Goal: Browse casually: Explore the website without a specific task or goal

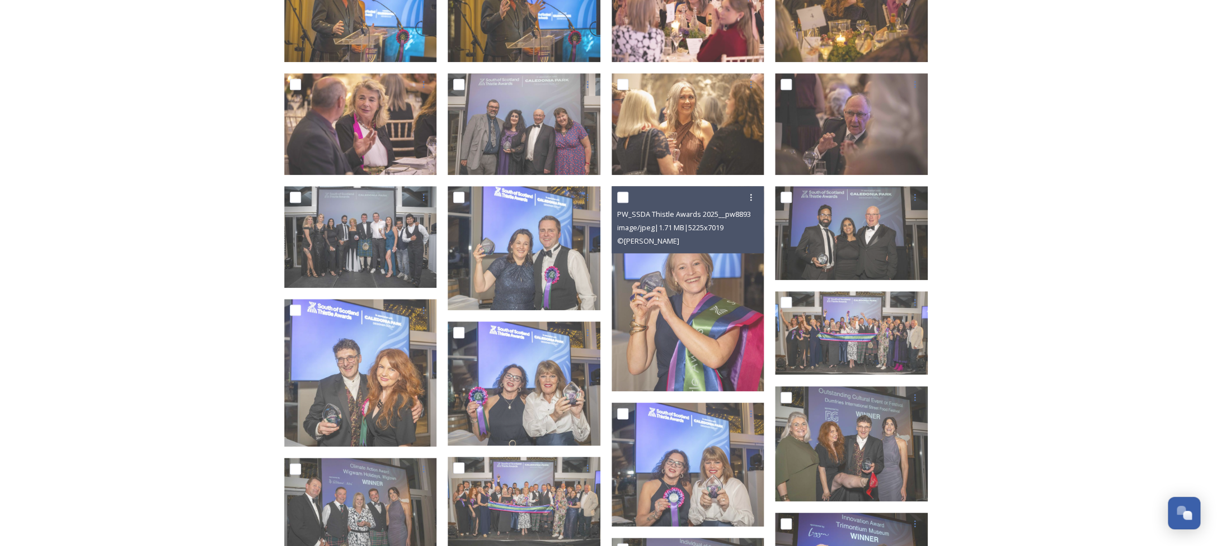
scroll to position [587, 0]
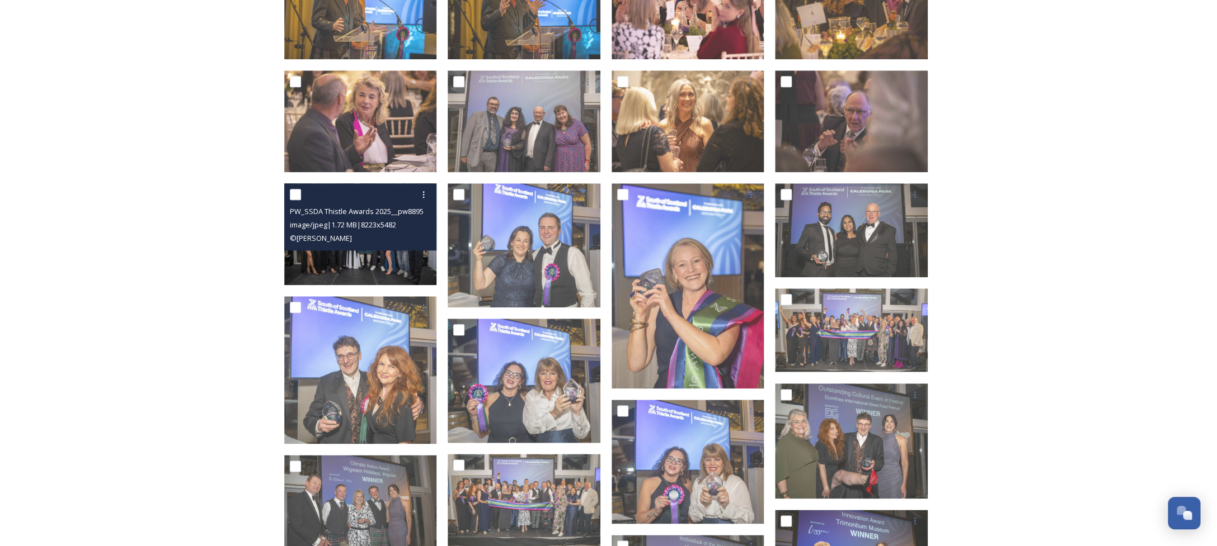
click at [340, 229] on span "image/jpeg | 1.72 MB | 8223 x 5482" at bounding box center [343, 225] width 106 height 10
click at [367, 248] on div "PW_SSDA Thistle Awards 2025__pw88959.JPG image/jpeg | 1.72 MB | 8223 x 5482 © […" at bounding box center [360, 216] width 153 height 67
click at [381, 261] on img at bounding box center [360, 234] width 153 height 102
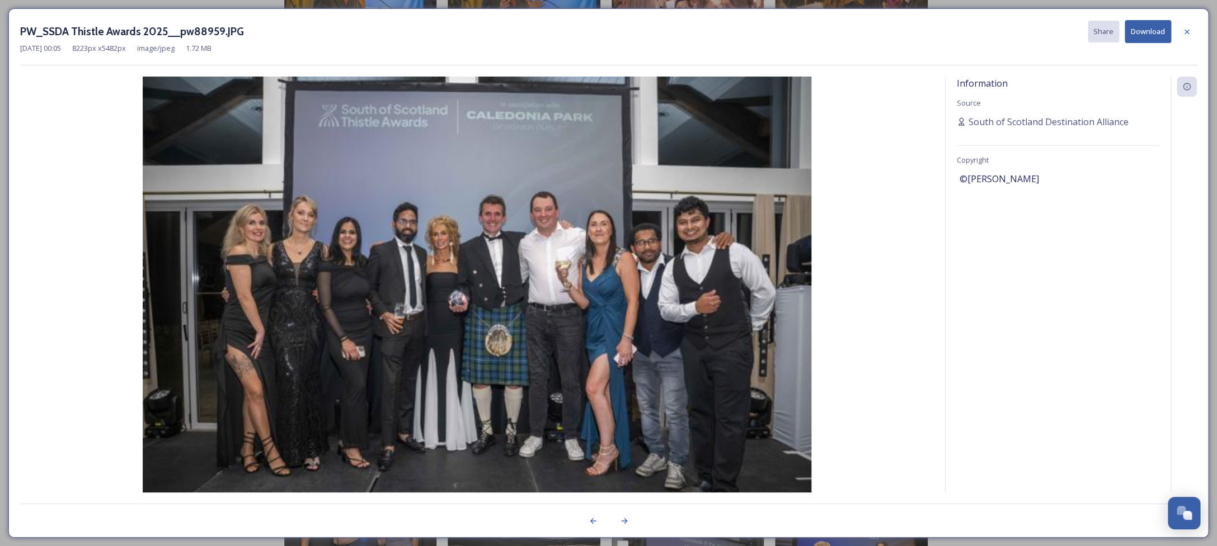
click at [381, 261] on img at bounding box center [476, 300] width 913 height 446
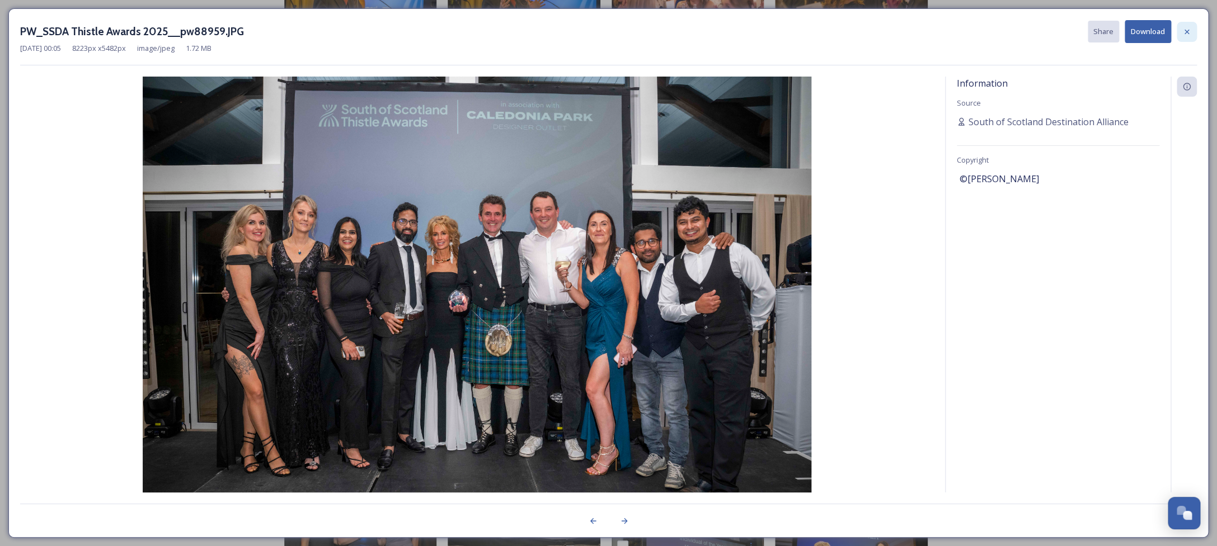
click at [1190, 31] on icon at bounding box center [1186, 31] width 9 height 9
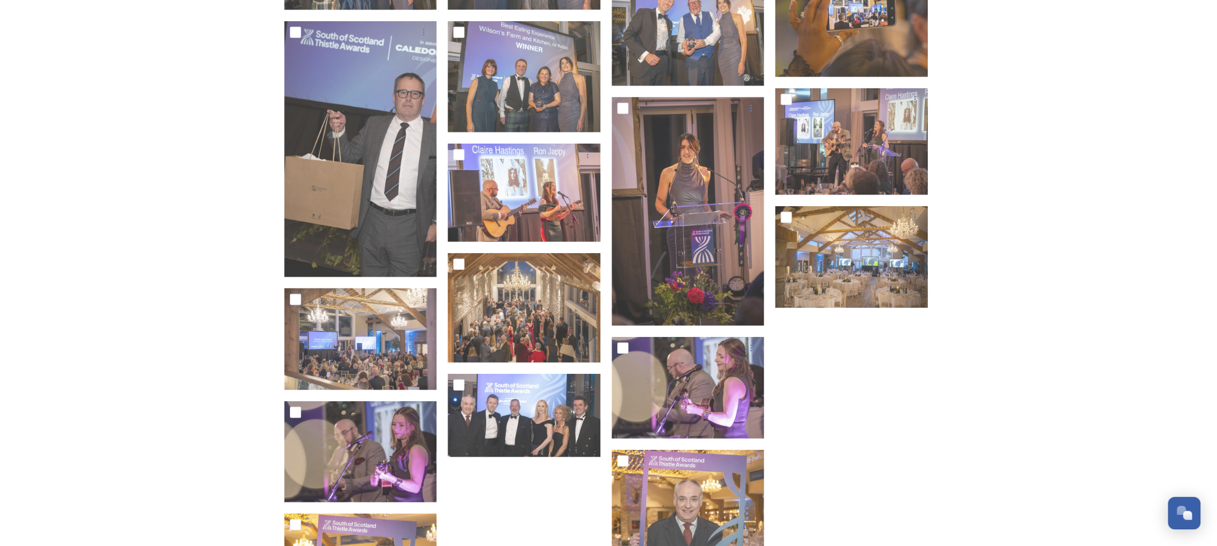
scroll to position [1506, 0]
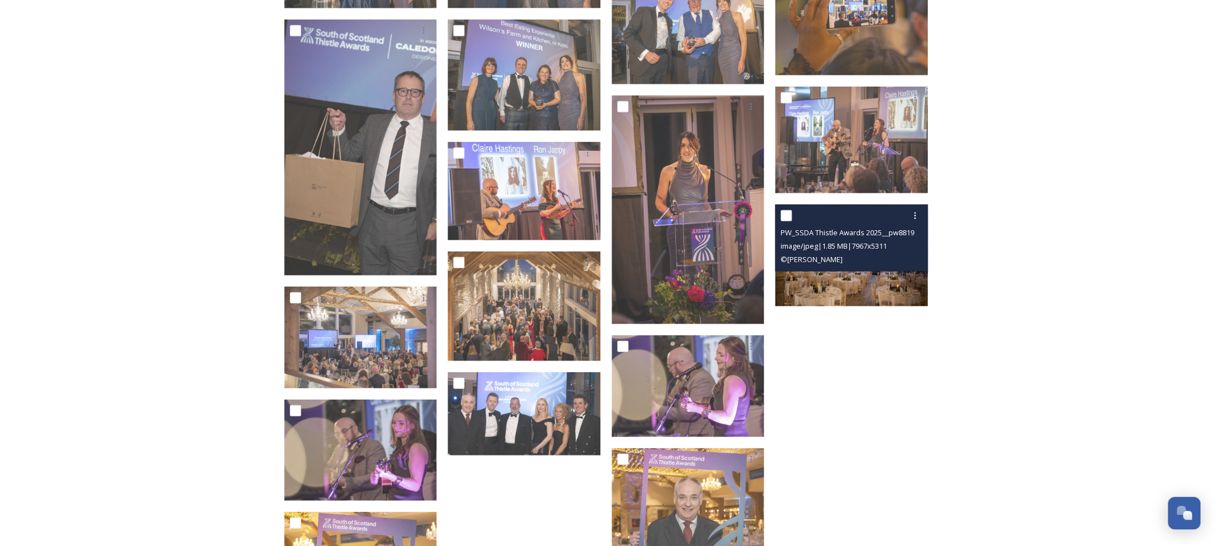
click at [873, 285] on img at bounding box center [851, 256] width 153 height 102
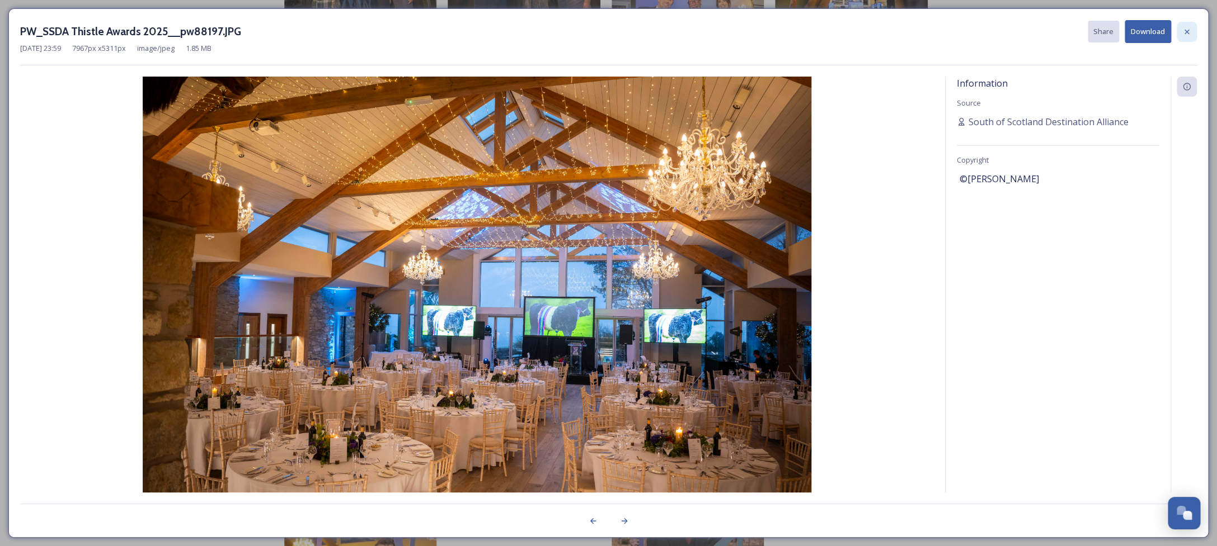
click at [1190, 32] on icon at bounding box center [1186, 31] width 9 height 9
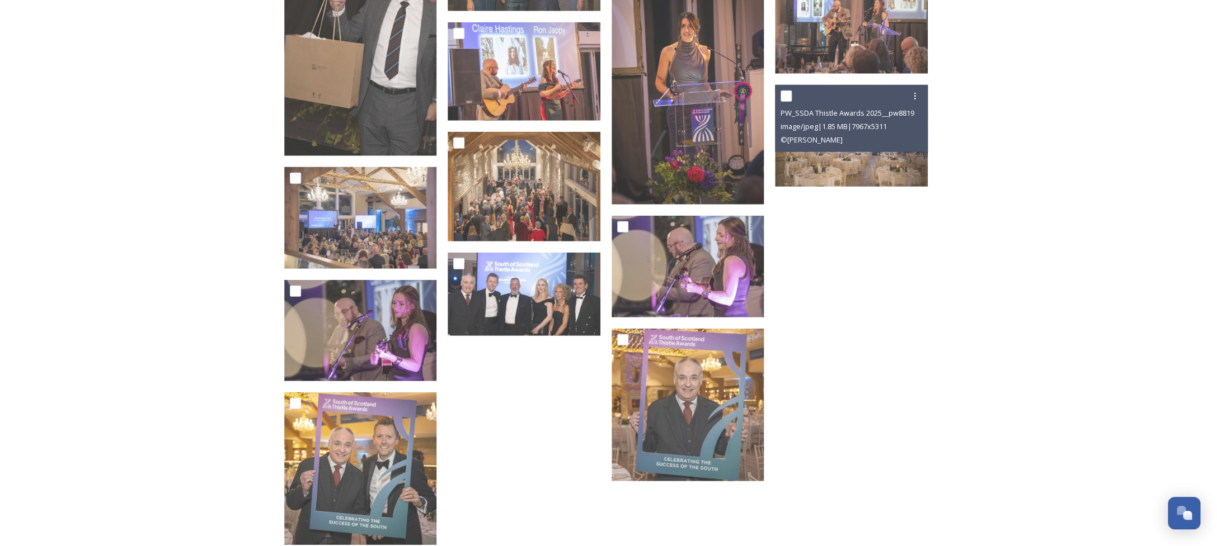
scroll to position [1629, 0]
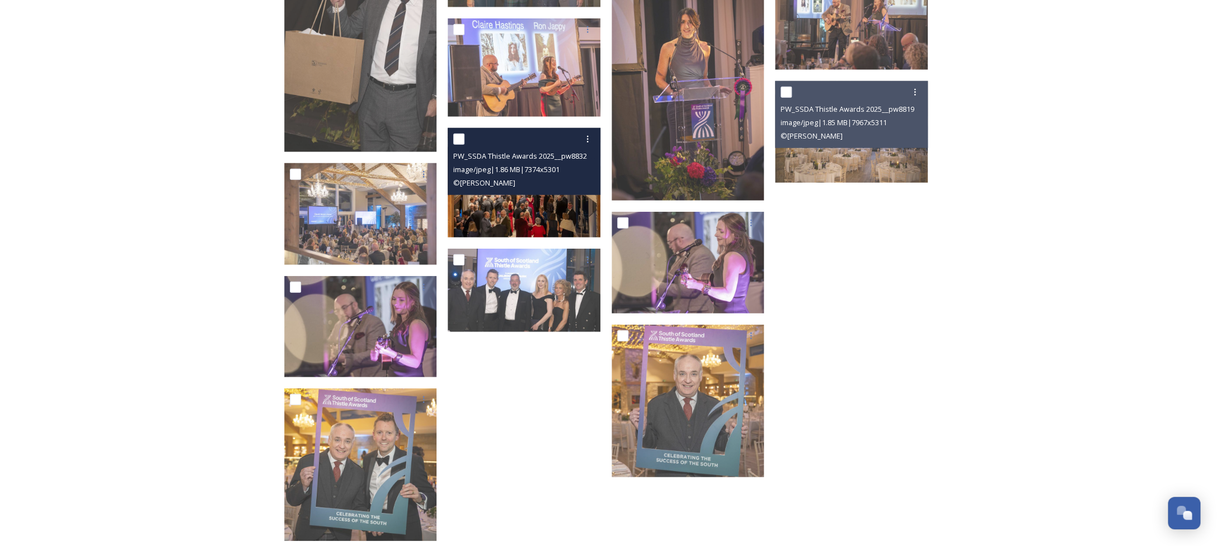
click at [513, 208] on img at bounding box center [523, 183] width 153 height 110
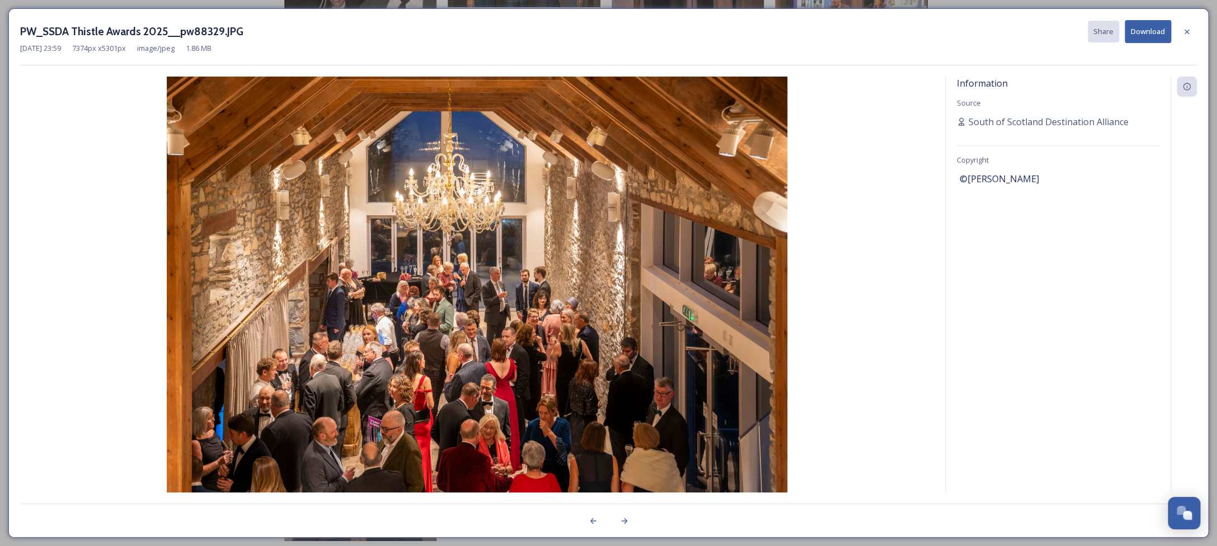
click at [1191, 33] on div at bounding box center [1186, 32] width 20 height 20
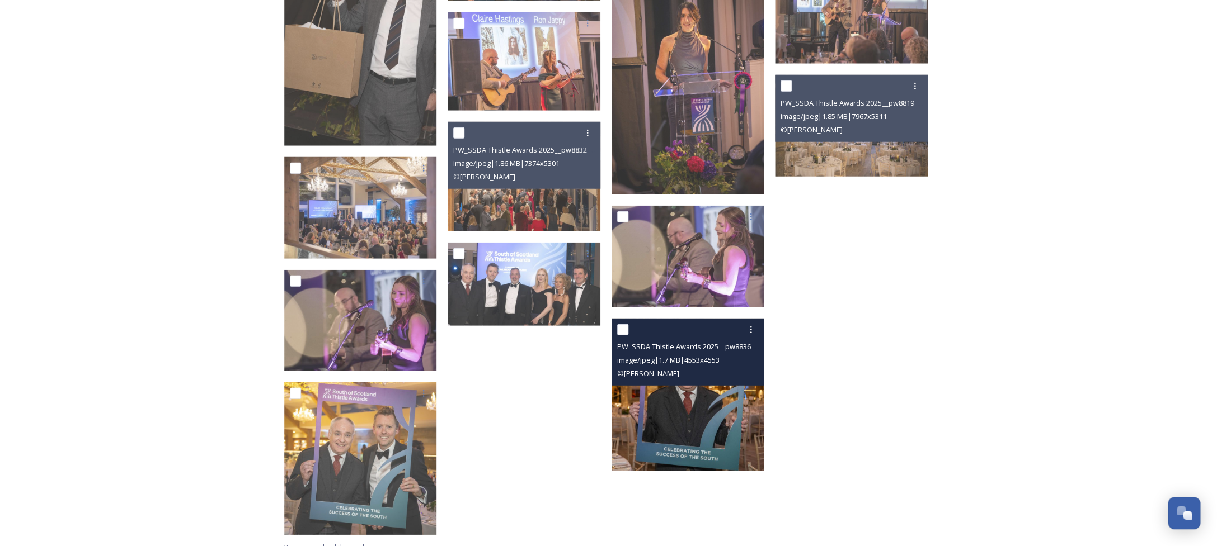
scroll to position [1635, 0]
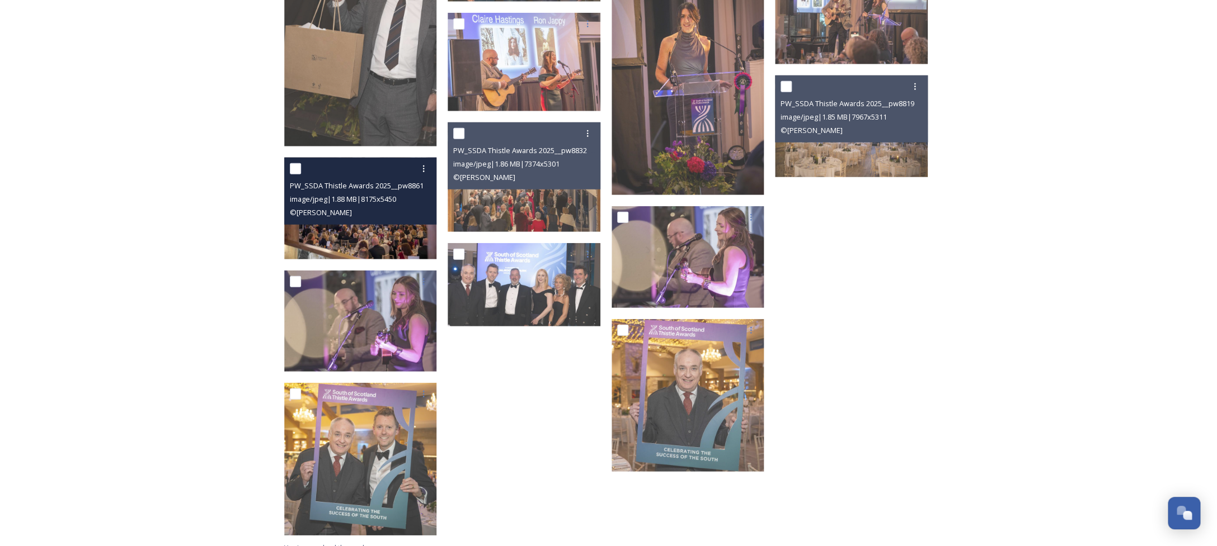
click at [397, 235] on img at bounding box center [360, 208] width 153 height 102
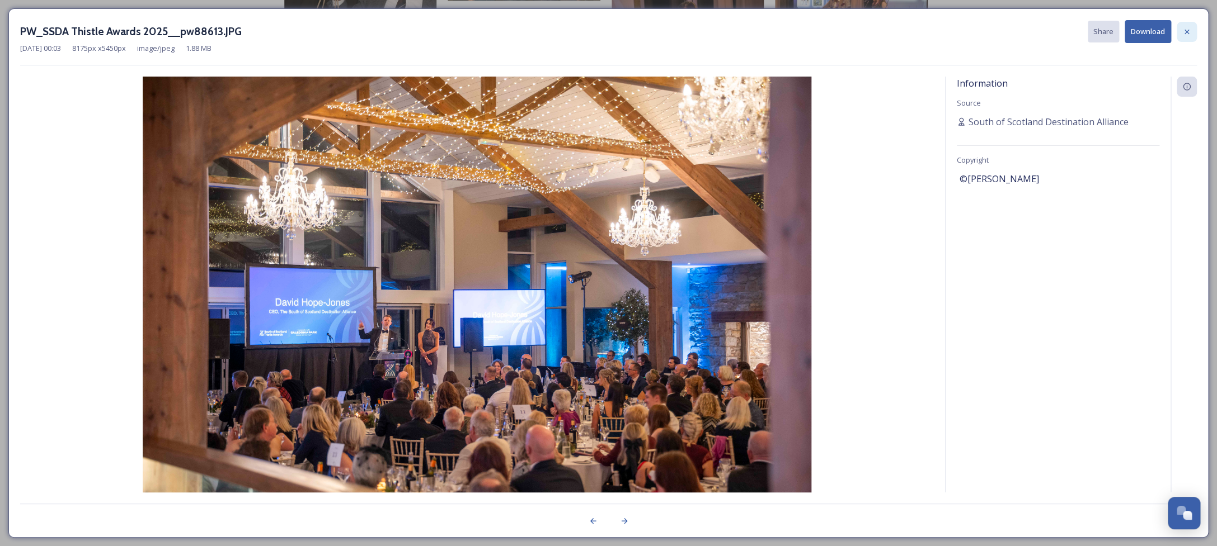
click at [1187, 30] on icon at bounding box center [1186, 31] width 9 height 9
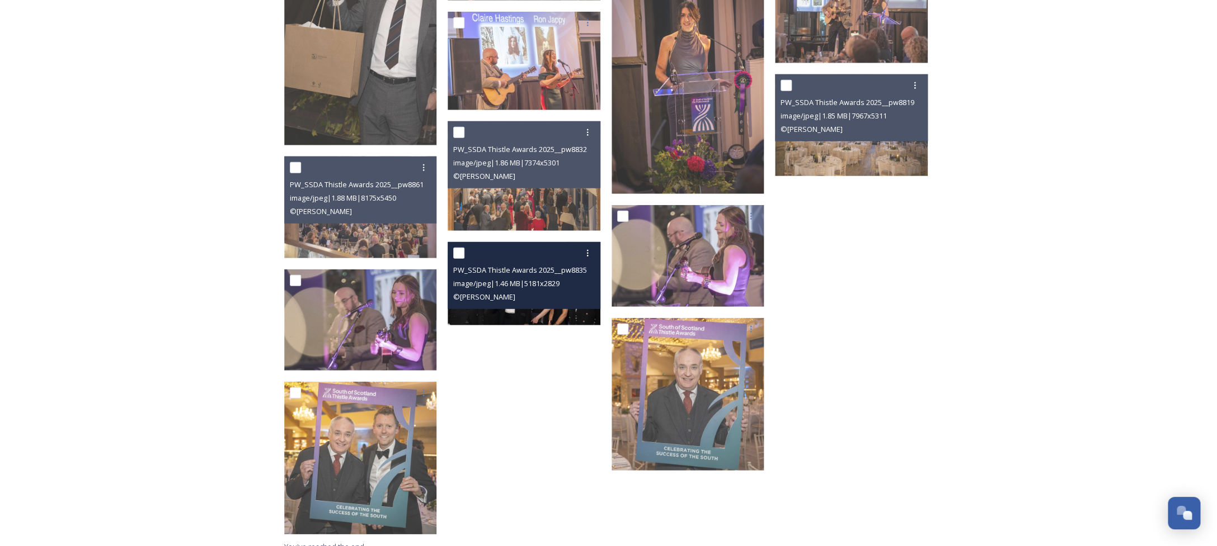
click at [537, 316] on img at bounding box center [523, 283] width 153 height 83
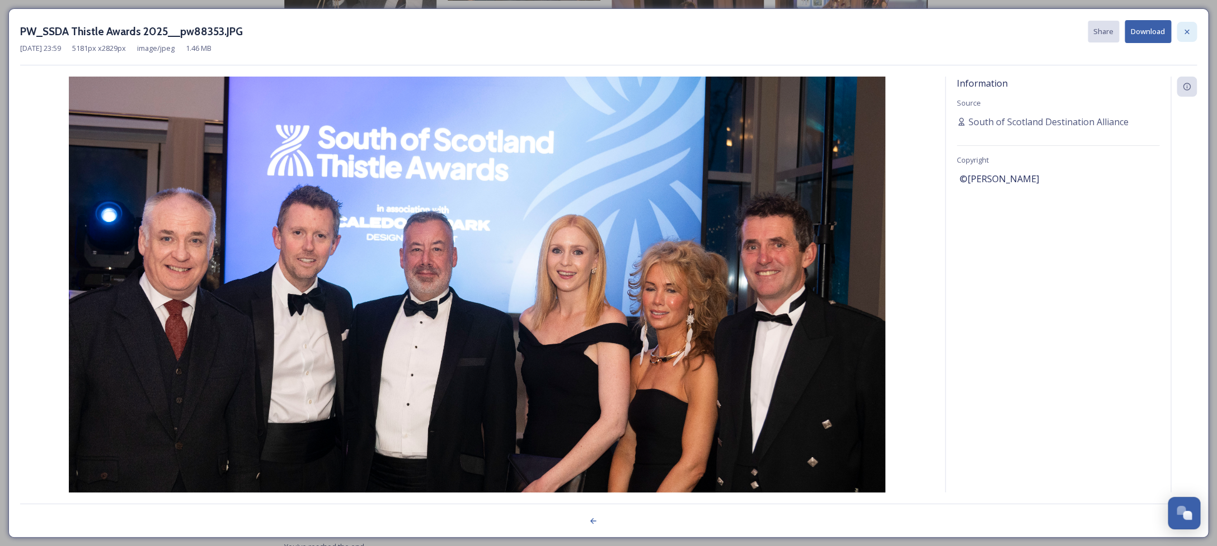
click at [1192, 31] on div at bounding box center [1186, 32] width 20 height 20
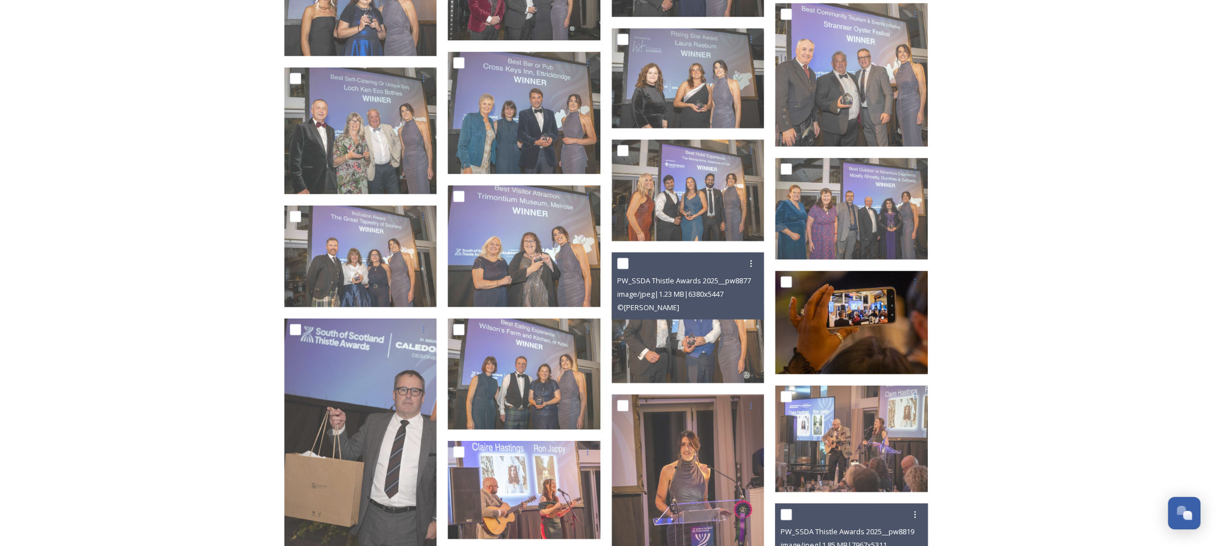
scroll to position [1205, 0]
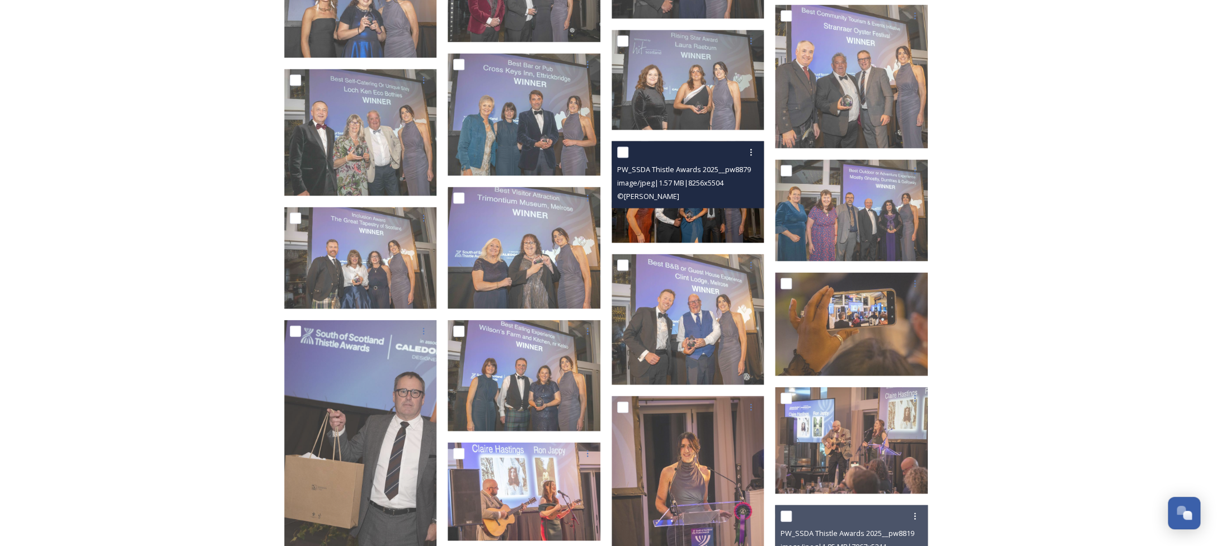
click at [692, 216] on img at bounding box center [687, 192] width 153 height 102
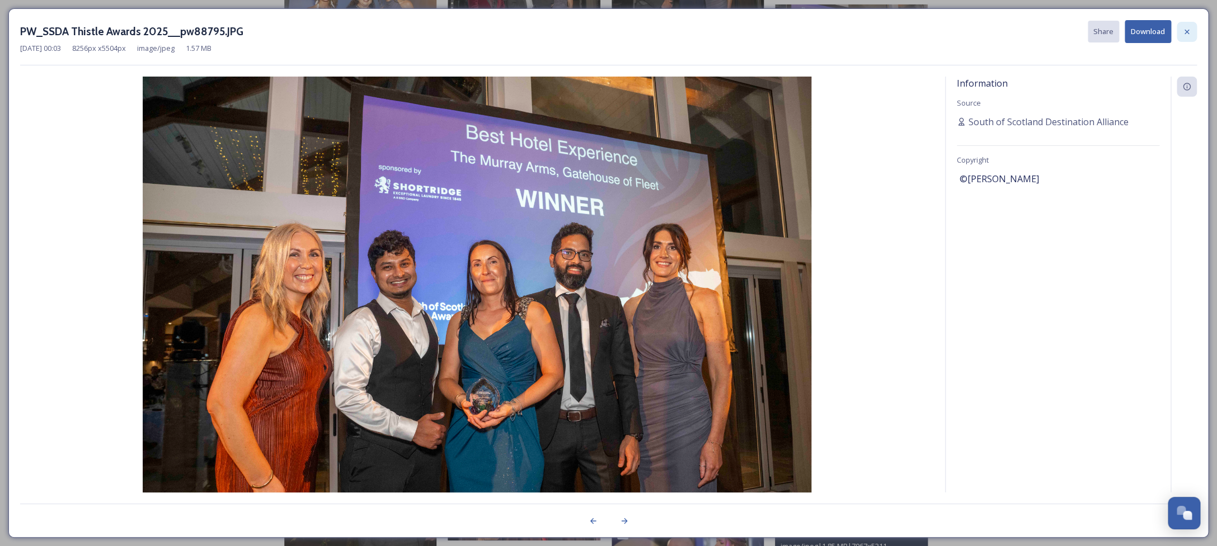
click at [1190, 32] on icon at bounding box center [1186, 31] width 9 height 9
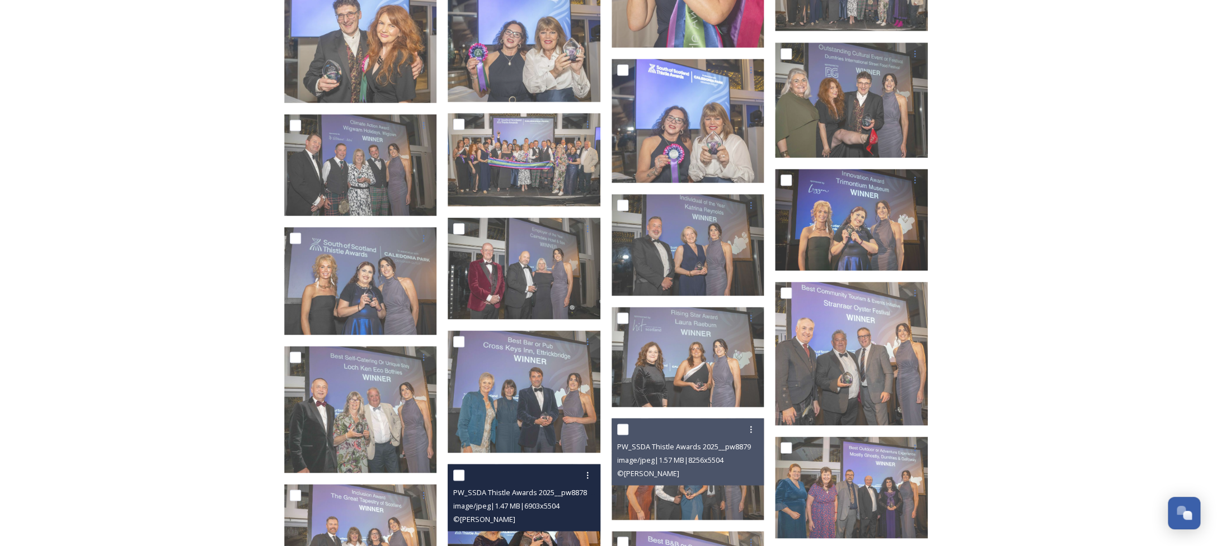
scroll to position [927, 0]
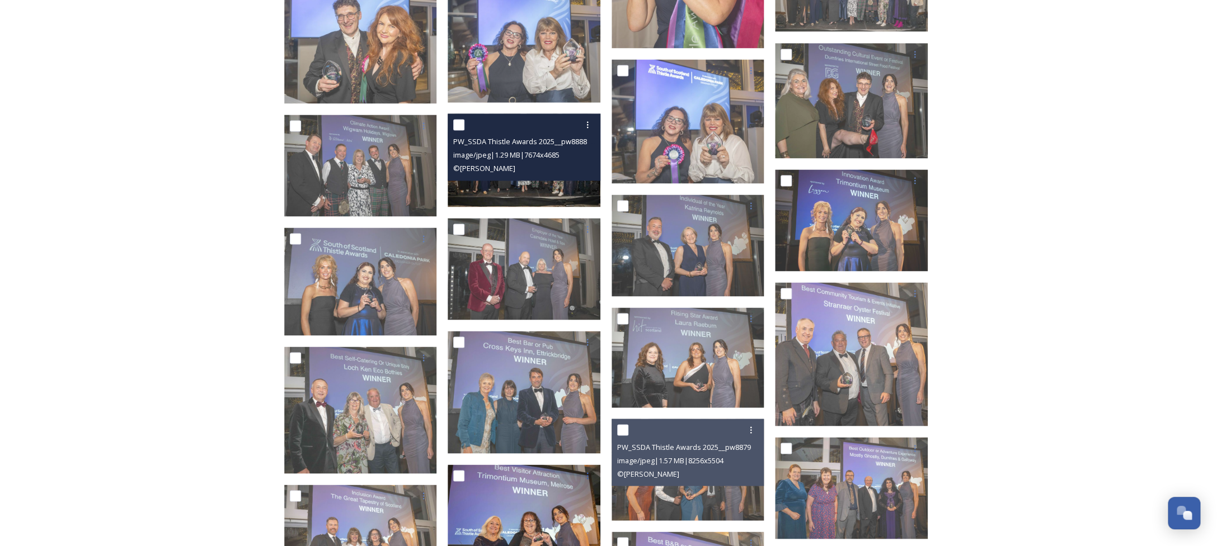
click at [540, 187] on img at bounding box center [523, 160] width 153 height 93
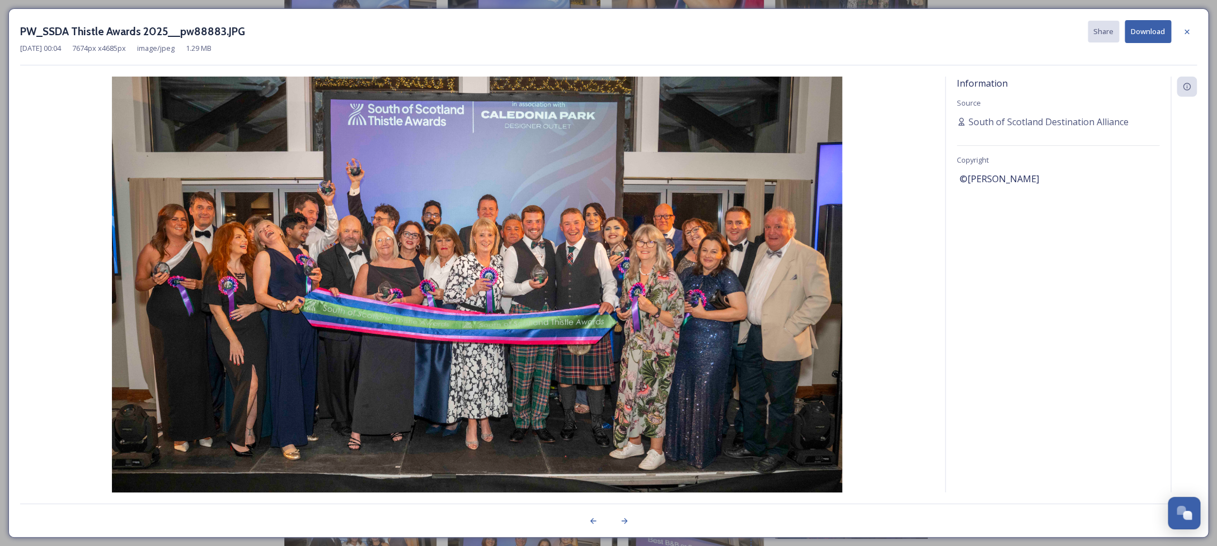
click at [1187, 33] on icon at bounding box center [1186, 31] width 9 height 9
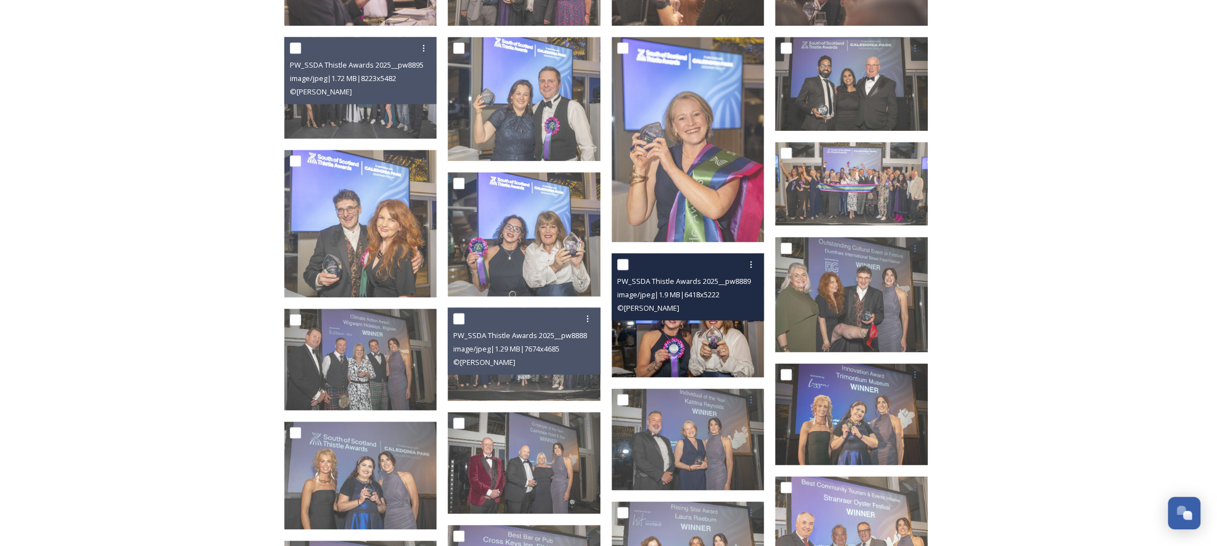
scroll to position [734, 0]
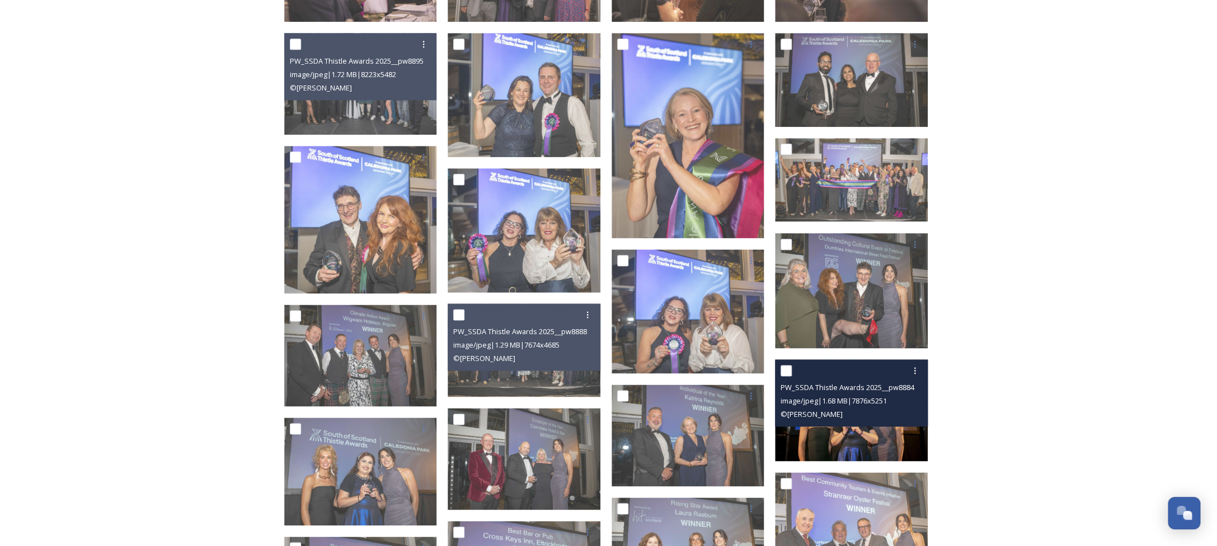
click at [869, 436] on img at bounding box center [851, 411] width 153 height 102
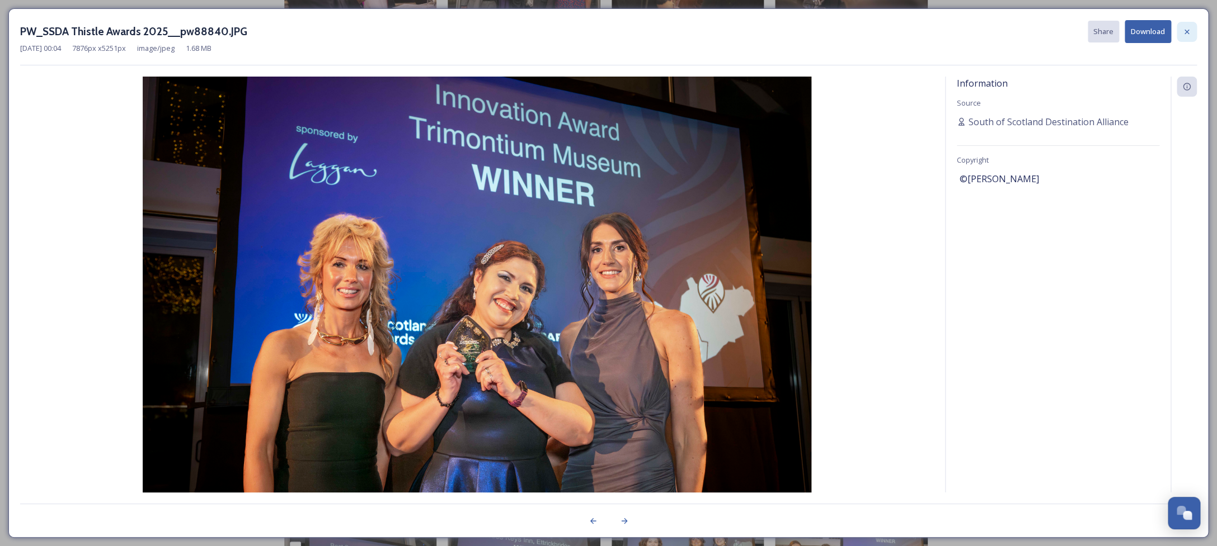
click at [1187, 36] on icon at bounding box center [1186, 31] width 9 height 9
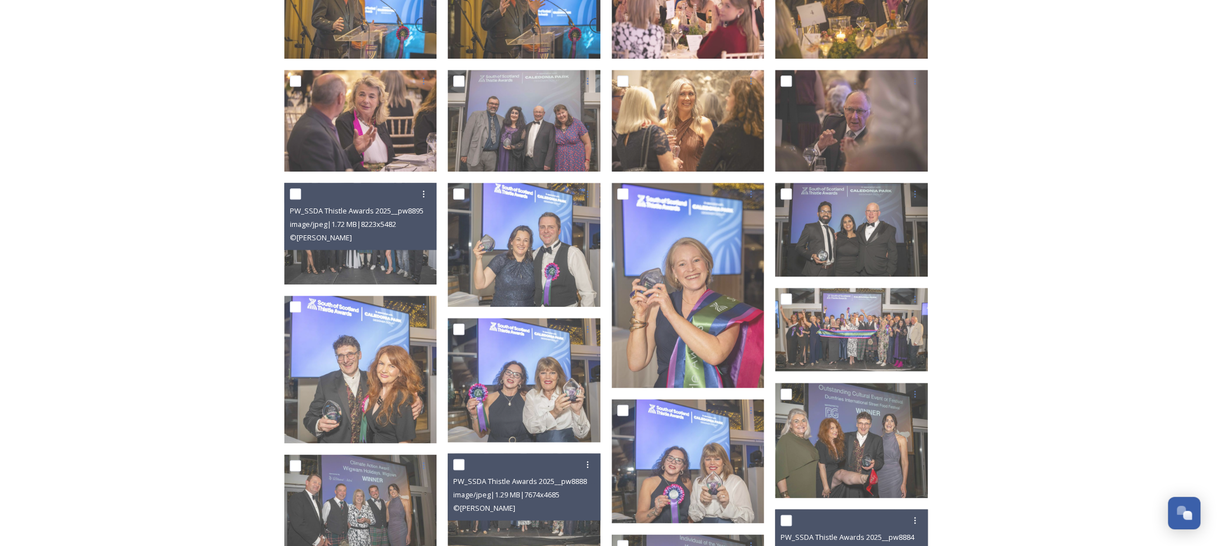
scroll to position [586, 0]
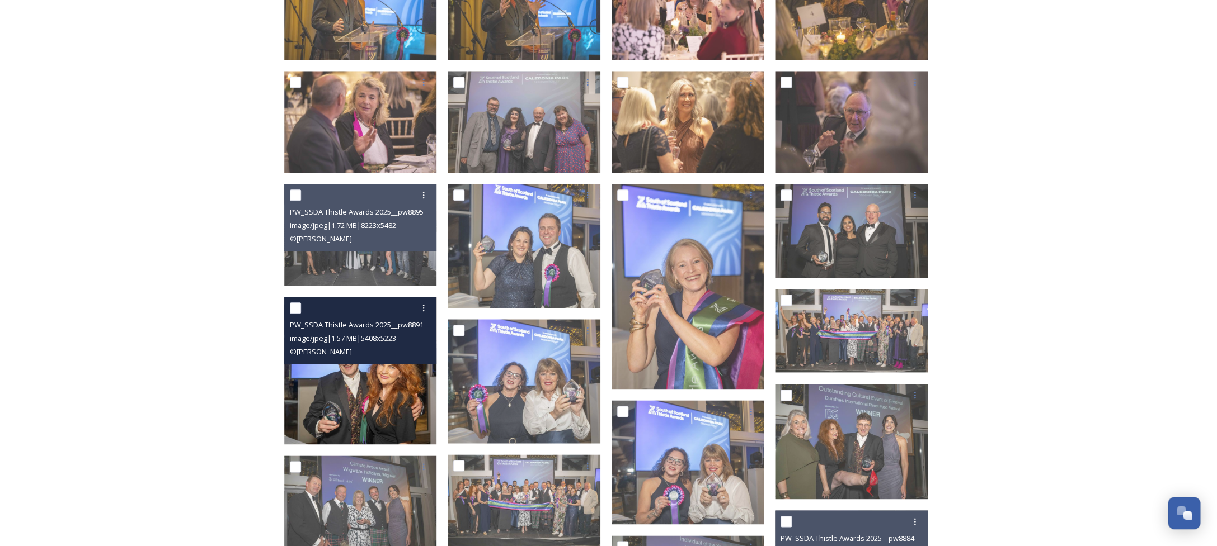
click at [368, 404] on img at bounding box center [360, 371] width 153 height 148
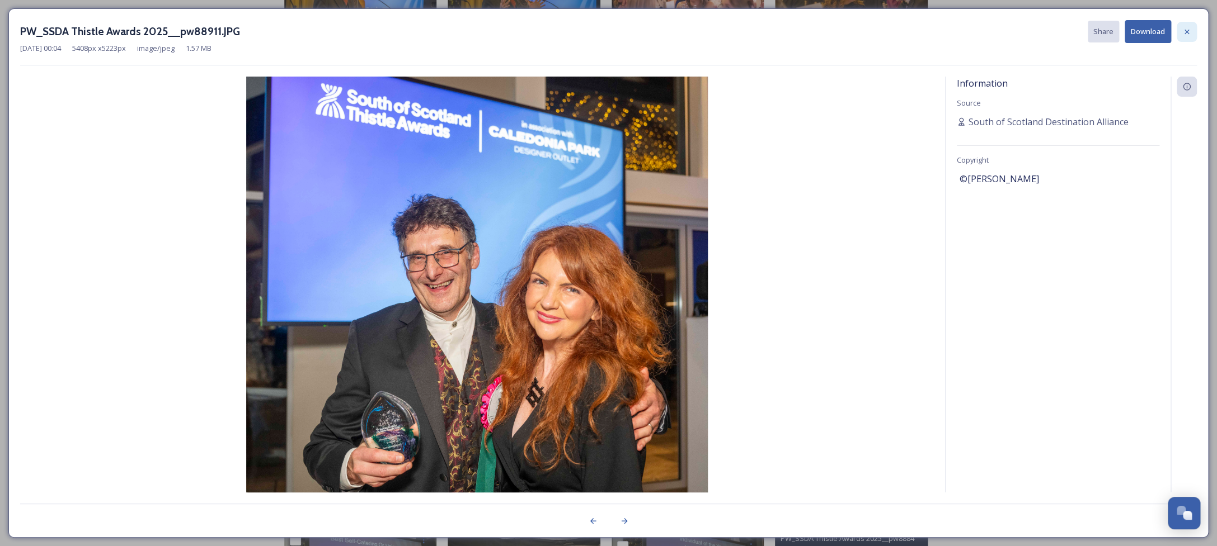
click at [1187, 36] on div at bounding box center [1186, 32] width 20 height 20
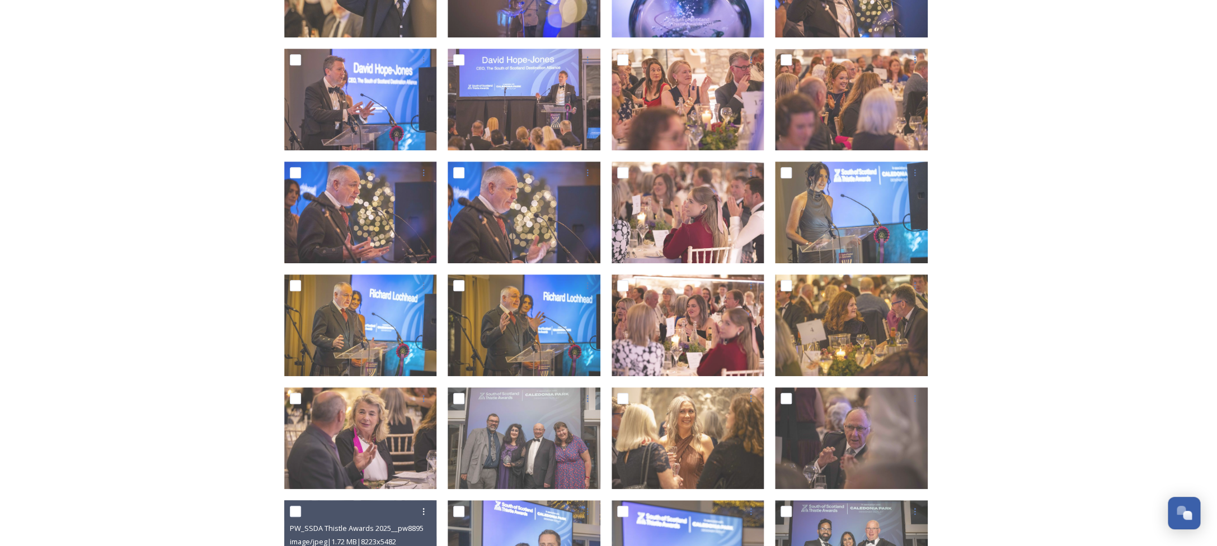
scroll to position [268, 0]
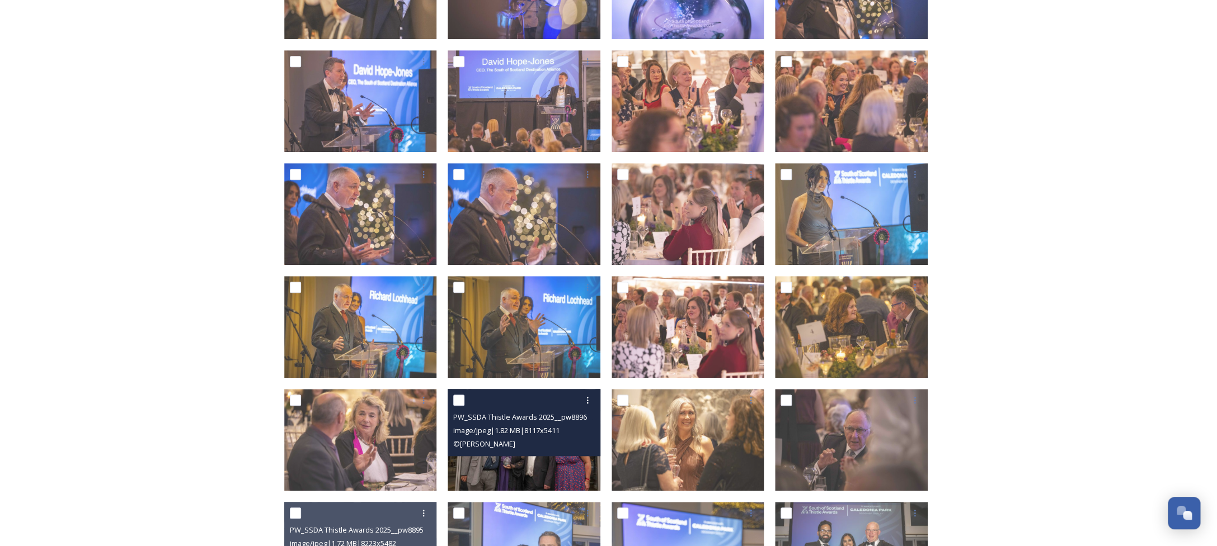
click at [536, 450] on div "© [PERSON_NAME]" at bounding box center [525, 443] width 144 height 13
click at [518, 473] on img at bounding box center [523, 440] width 153 height 102
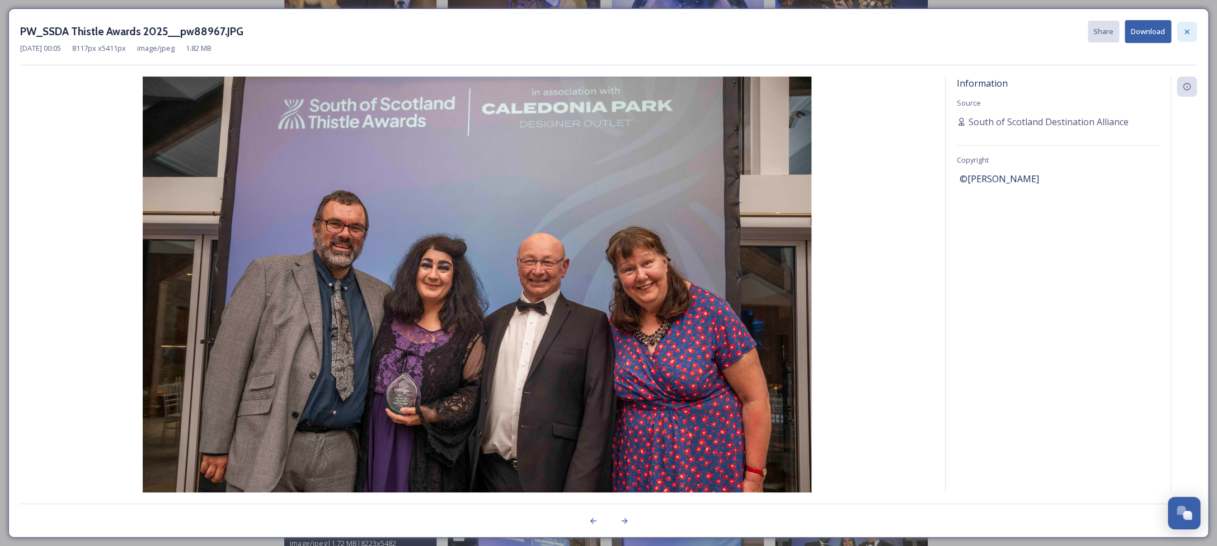
click at [1188, 32] on icon at bounding box center [1186, 31] width 9 height 9
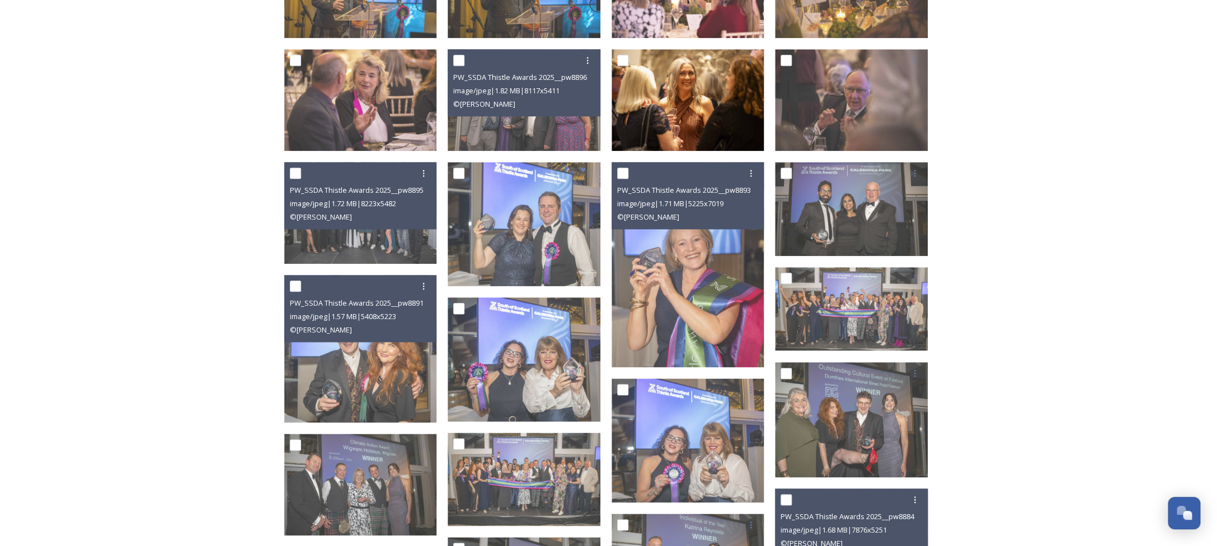
scroll to position [610, 0]
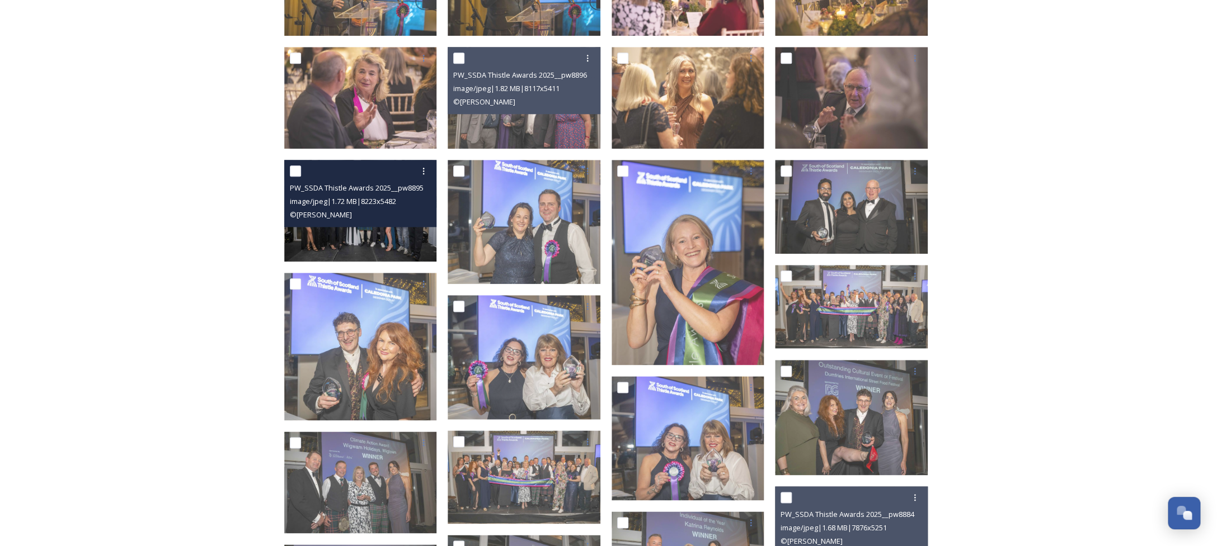
click at [363, 253] on img at bounding box center [360, 211] width 153 height 102
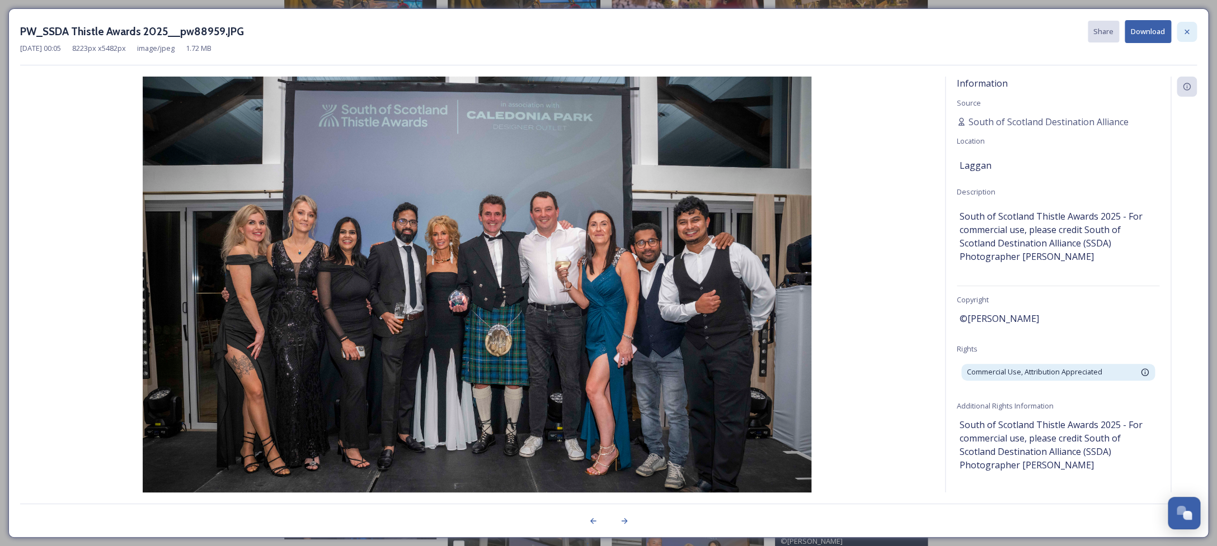
click at [1188, 36] on icon at bounding box center [1186, 31] width 9 height 9
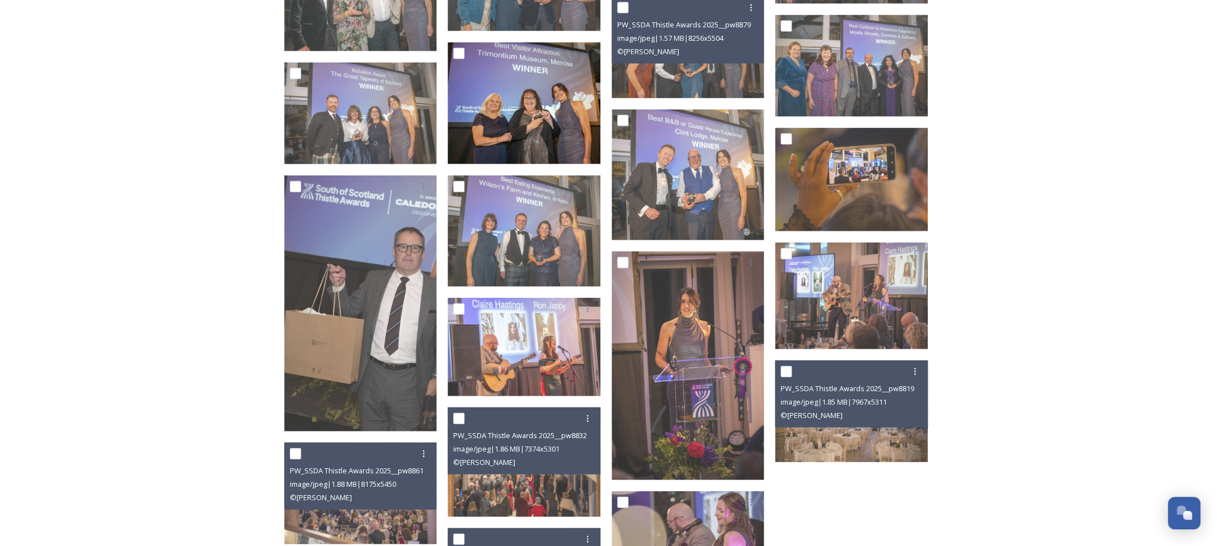
scroll to position [1375, 0]
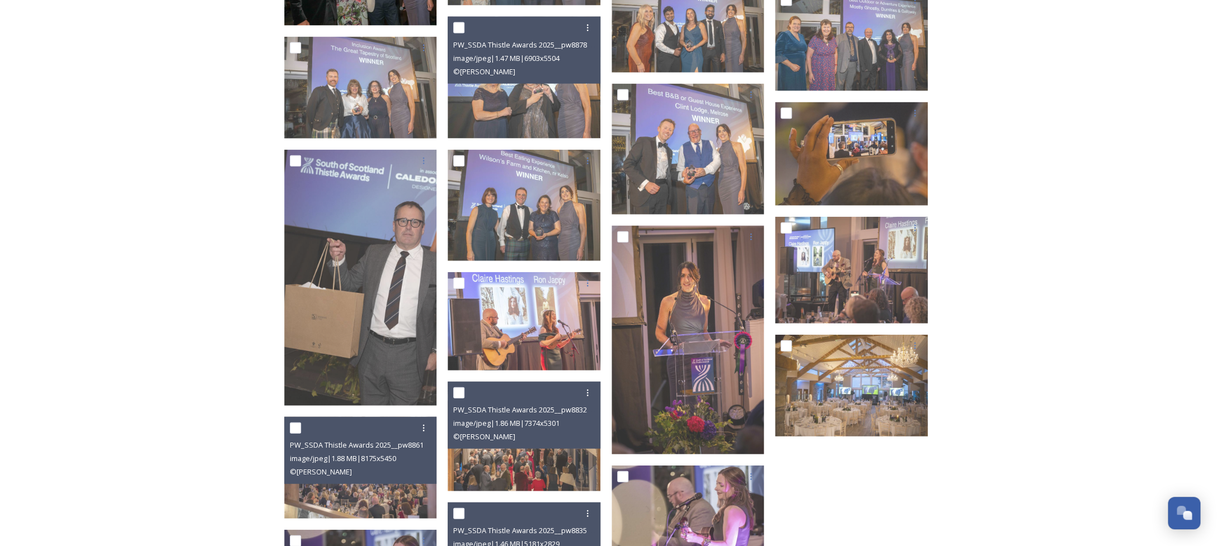
drag, startPoint x: 465, startPoint y: 62, endPoint x: 381, endPoint y: 2, distance: 103.4
click at [453, 56] on div "image/jpeg | 1.47 MB | 6903 x 5504" at bounding box center [525, 57] width 144 height 13
